Goal: Task Accomplishment & Management: Manage account settings

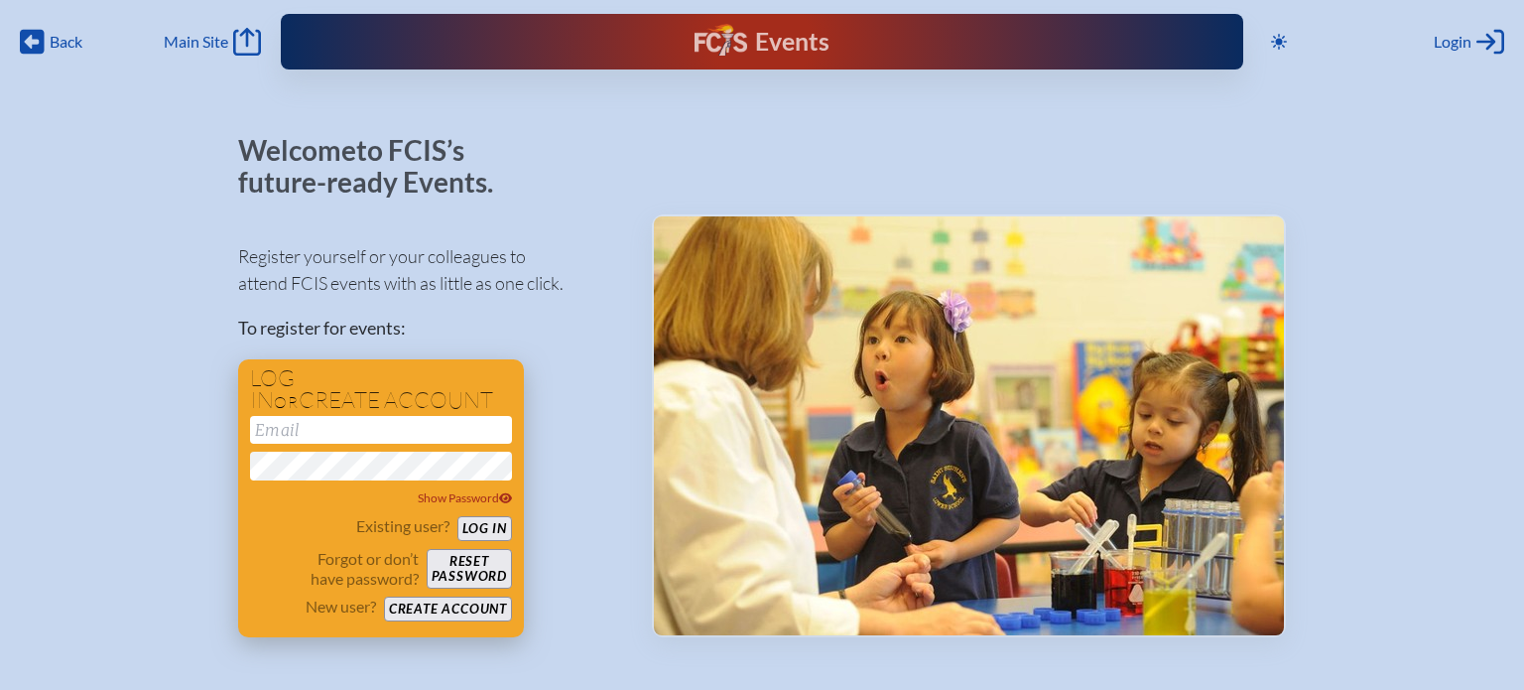
type input "[EMAIL_ADDRESS][DOMAIN_NAME]"
click at [483, 533] on button "Log in" at bounding box center [485, 528] width 55 height 25
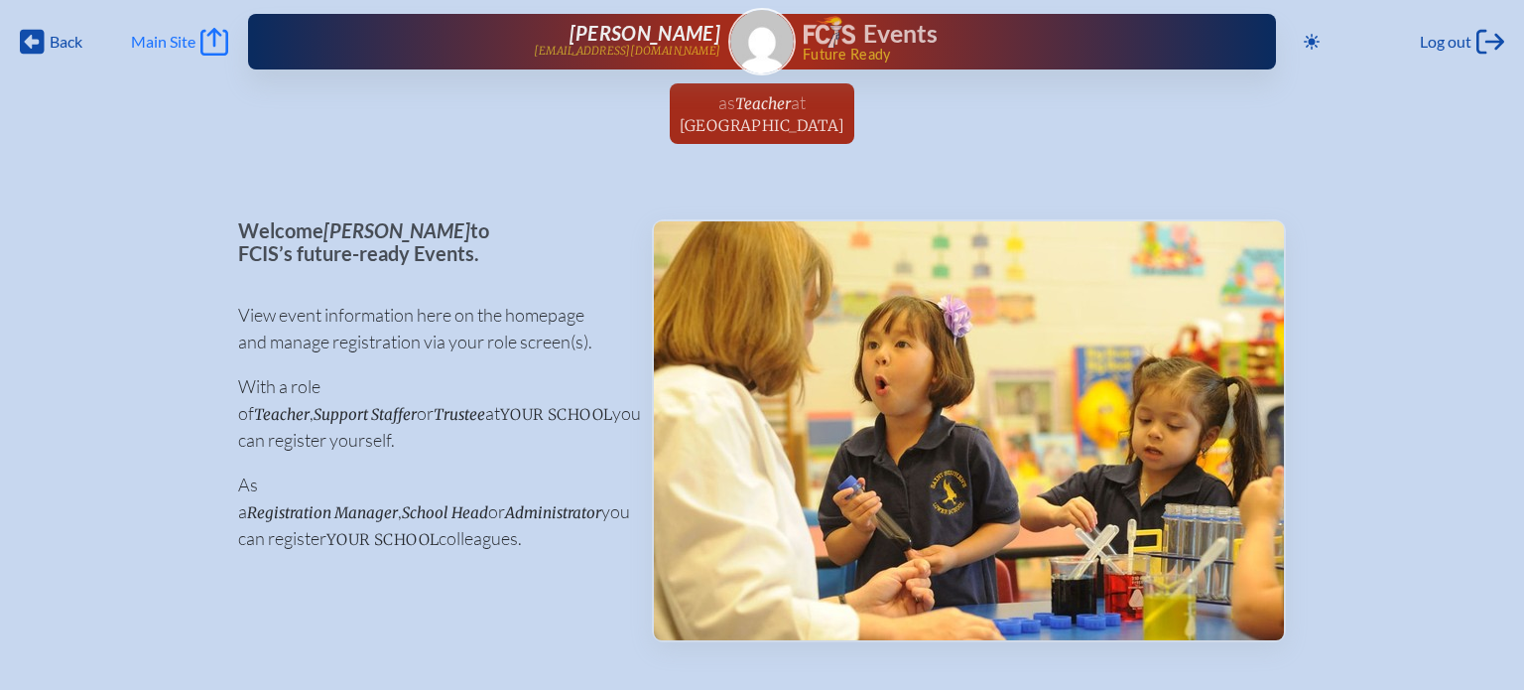
click at [155, 35] on span "Main Site" at bounding box center [163, 42] width 65 height 20
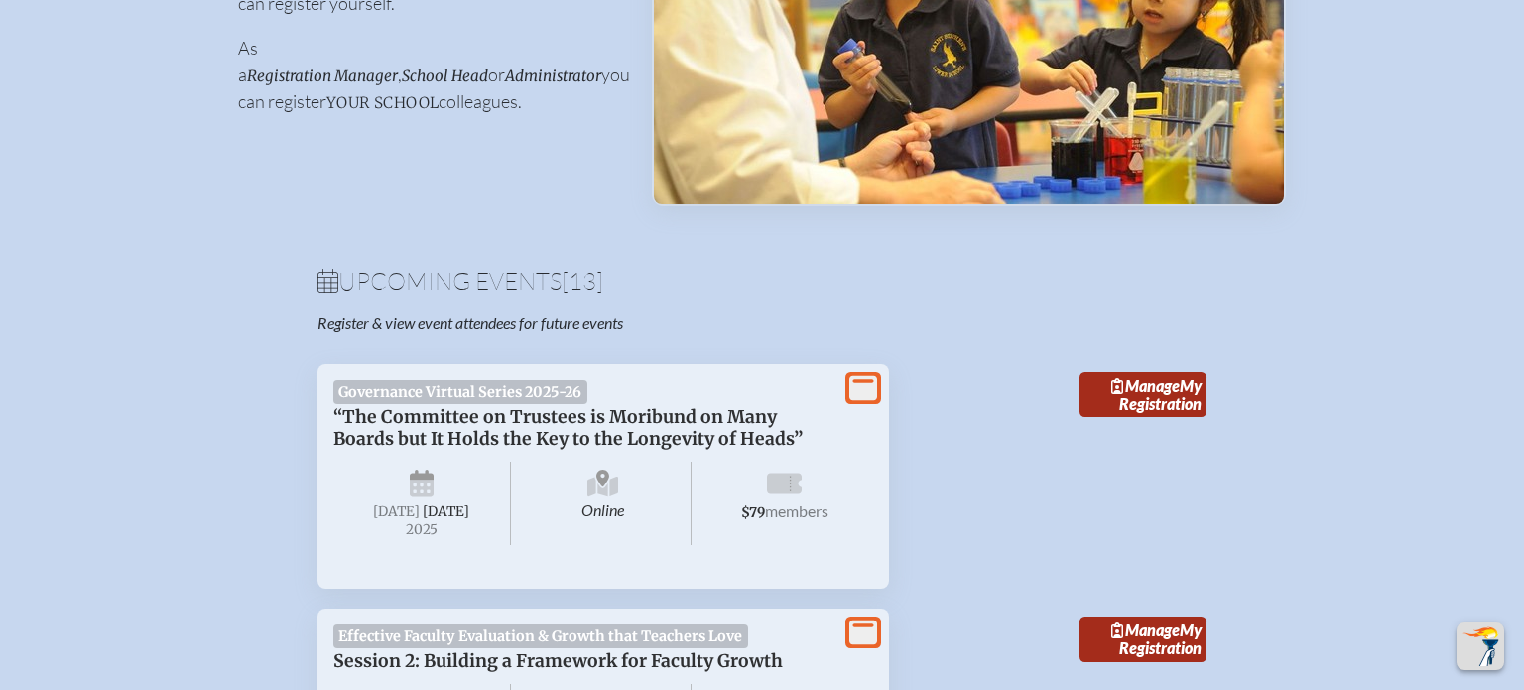
scroll to position [426, 0]
